Goal: Find specific page/section: Find specific page/section

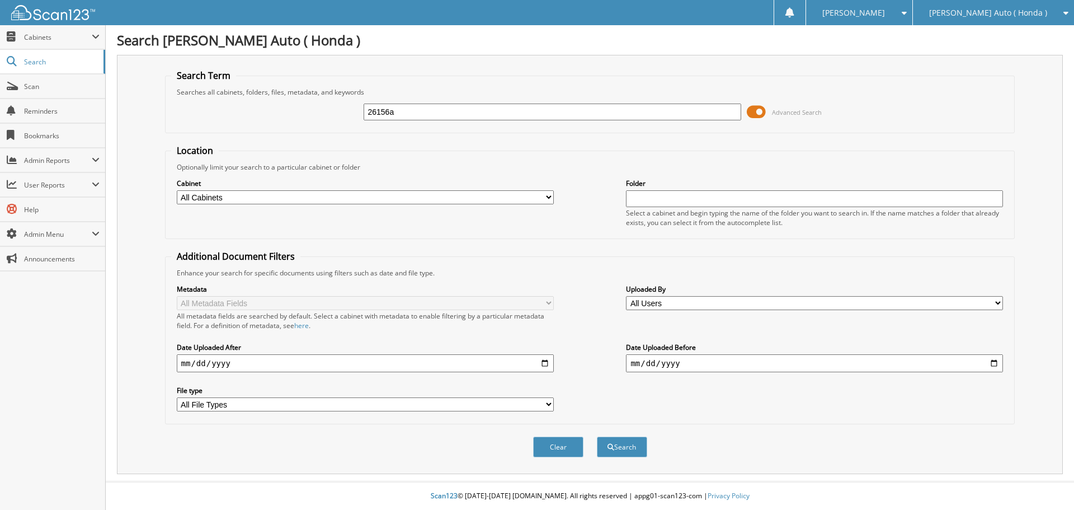
type input "26156a"
click at [597, 437] on button "Search" at bounding box center [622, 447] width 50 height 21
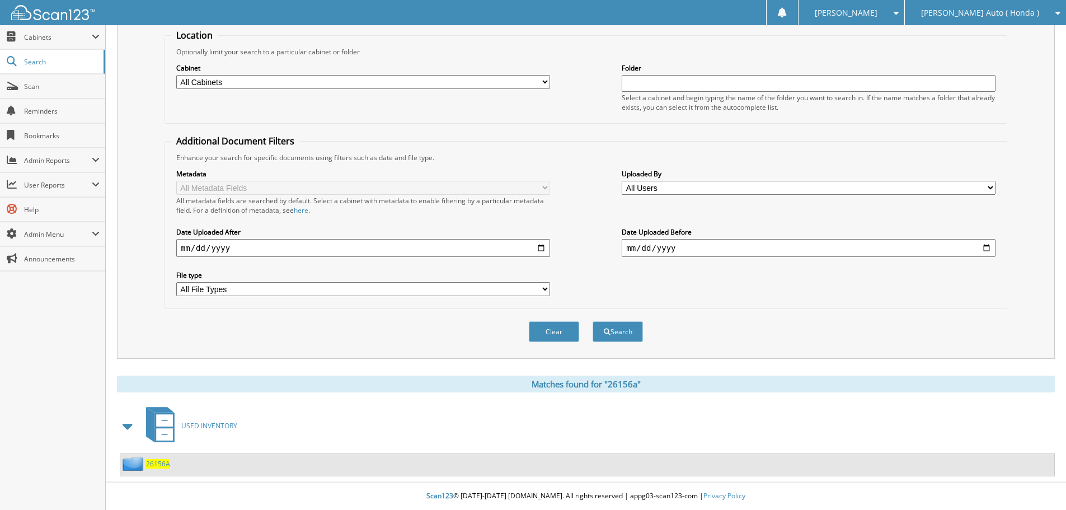
scroll to position [116, 0]
click at [166, 462] on span "26156A" at bounding box center [158, 464] width 24 height 10
